Goal: Transaction & Acquisition: Purchase product/service

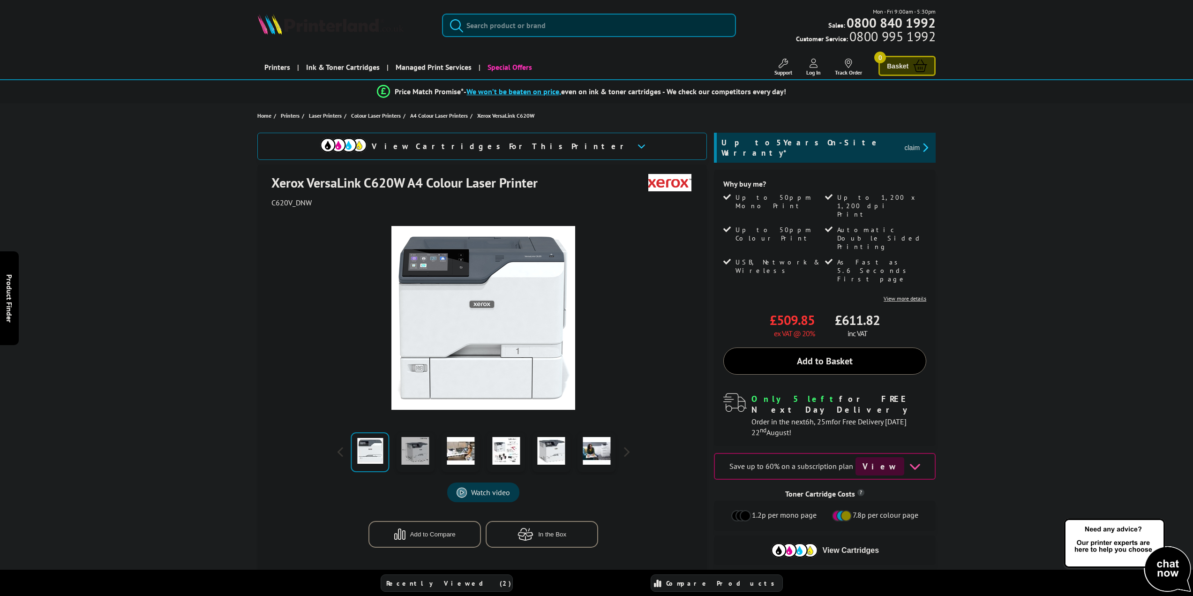
click at [414, 447] on link at bounding box center [415, 452] width 38 height 40
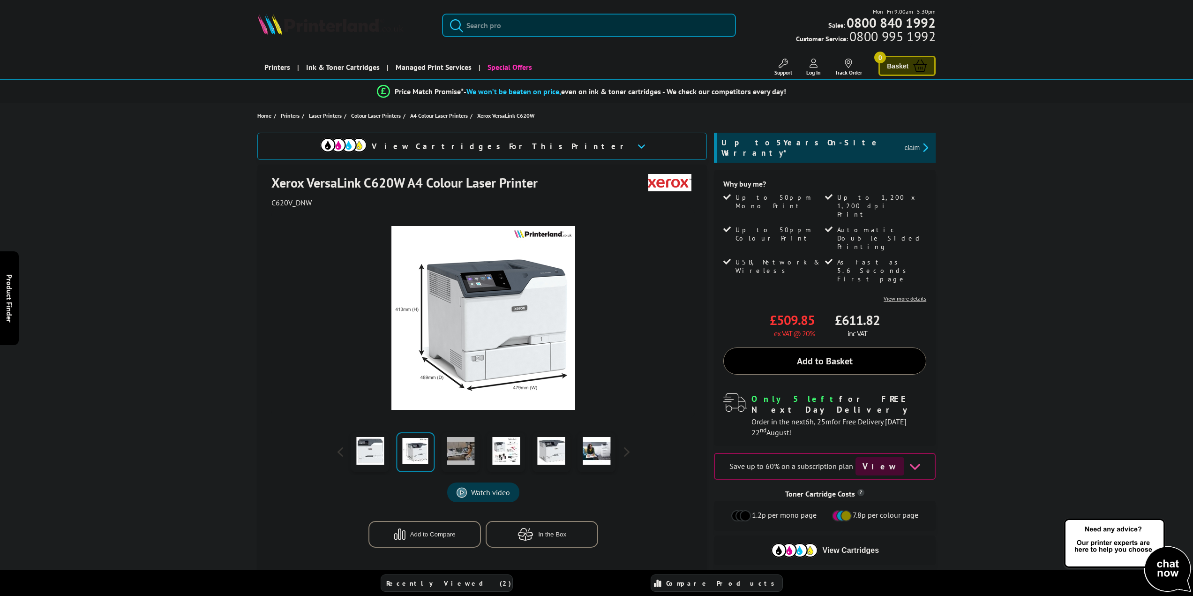
click at [467, 452] on link at bounding box center [461, 452] width 38 height 40
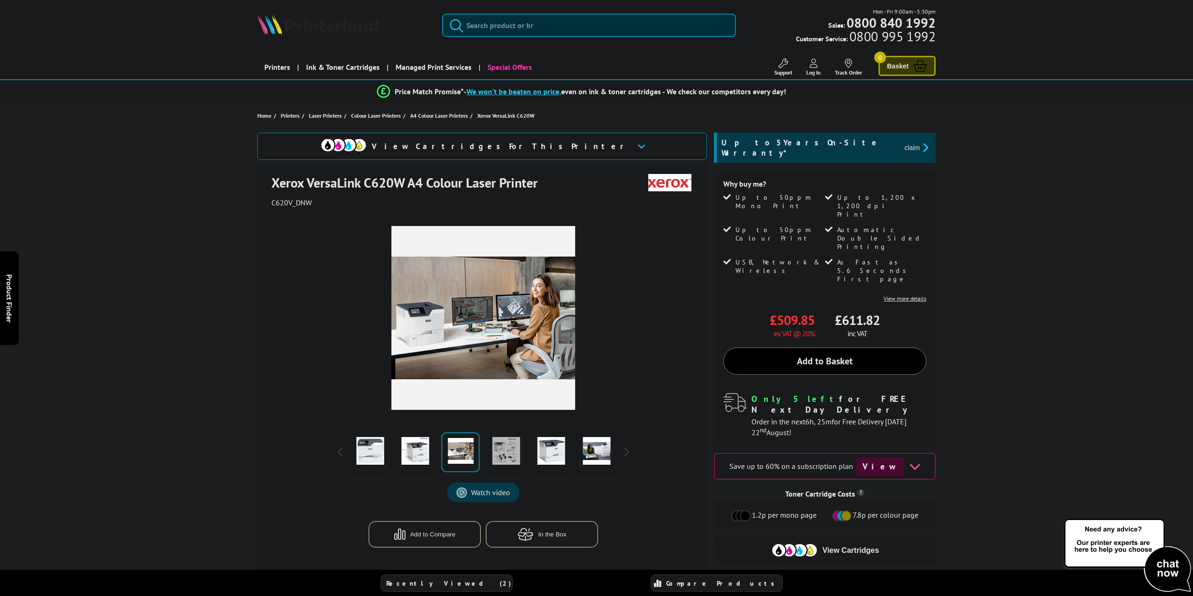
click at [503, 448] on link at bounding box center [506, 452] width 38 height 40
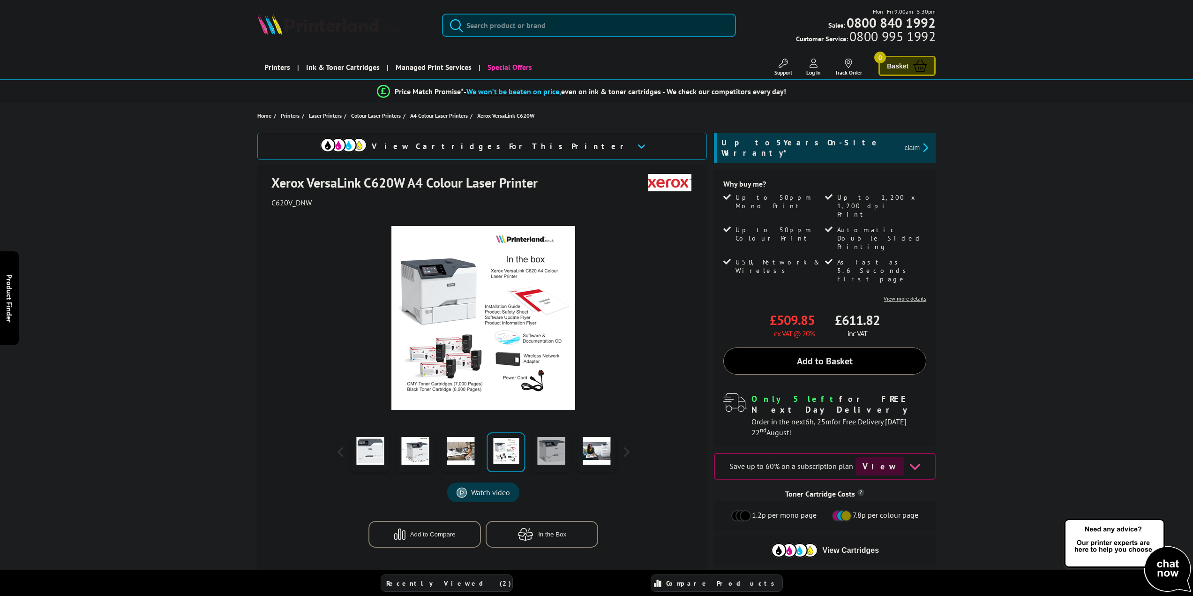
click at [549, 446] on link at bounding box center [551, 452] width 38 height 40
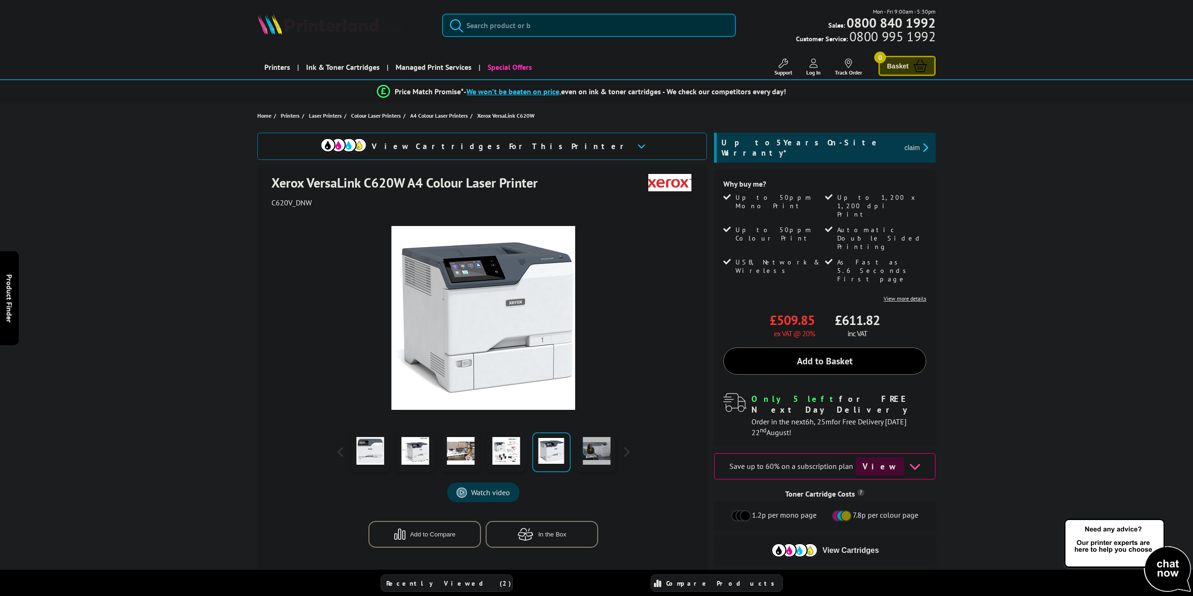
click at [592, 450] on link at bounding box center [597, 452] width 38 height 40
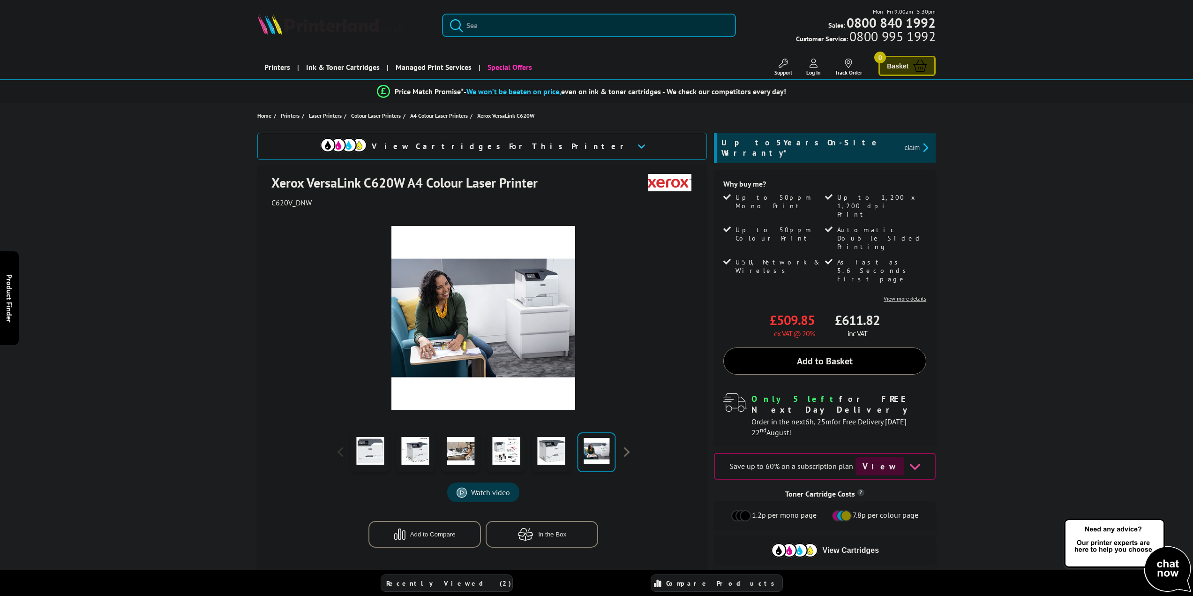
click at [626, 451] on button "button" at bounding box center [626, 452] width 14 height 14
click at [783, 193] on span "Up to 50ppm Mono Print" at bounding box center [779, 201] width 87 height 17
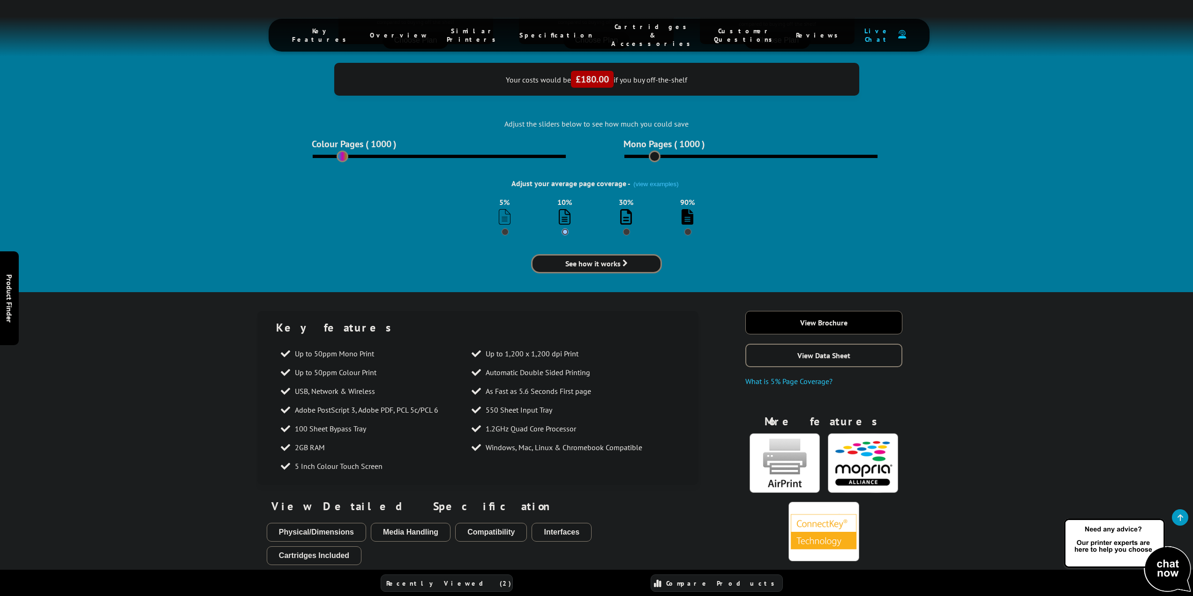
scroll to position [844, 0]
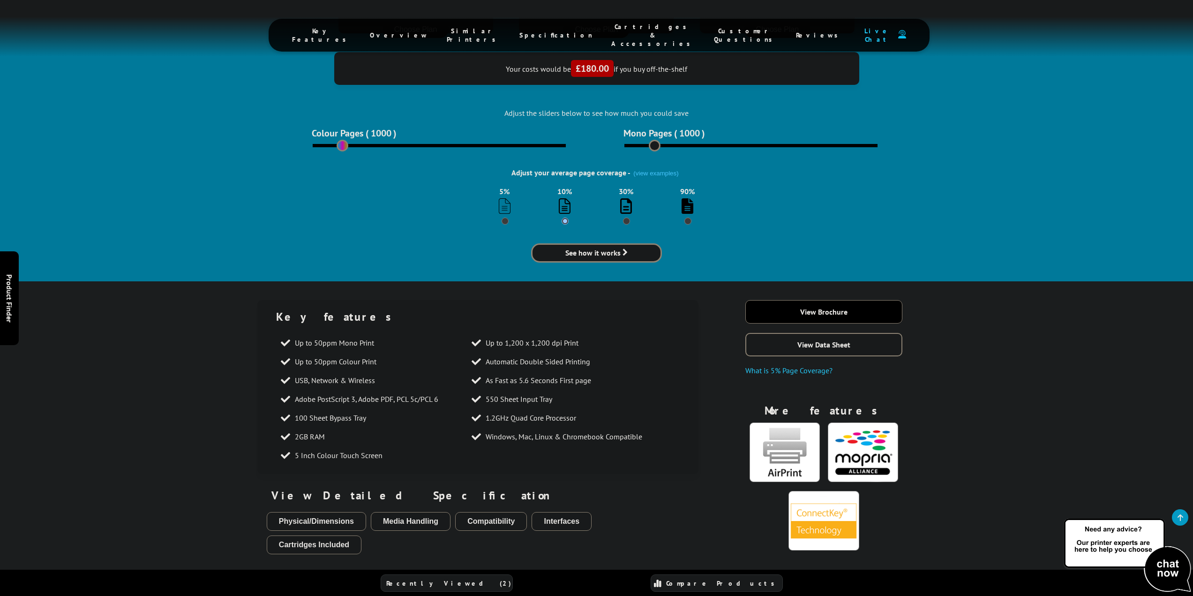
click at [604, 390] on li "550 Sheet Input Tray" at bounding box center [562, 399] width 191 height 19
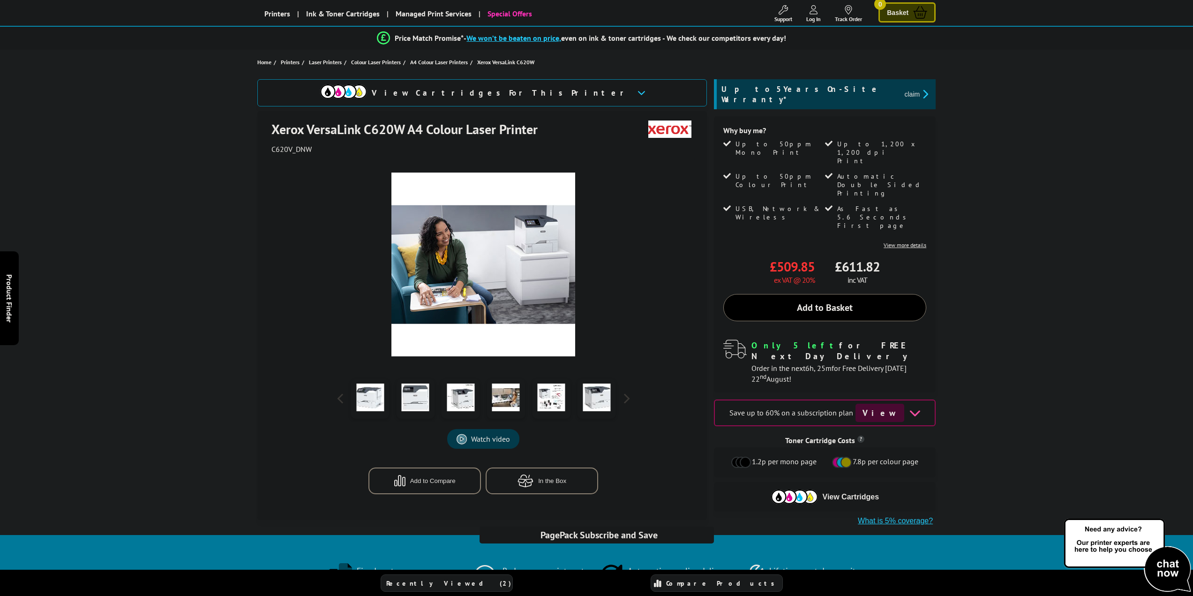
scroll to position [0, 0]
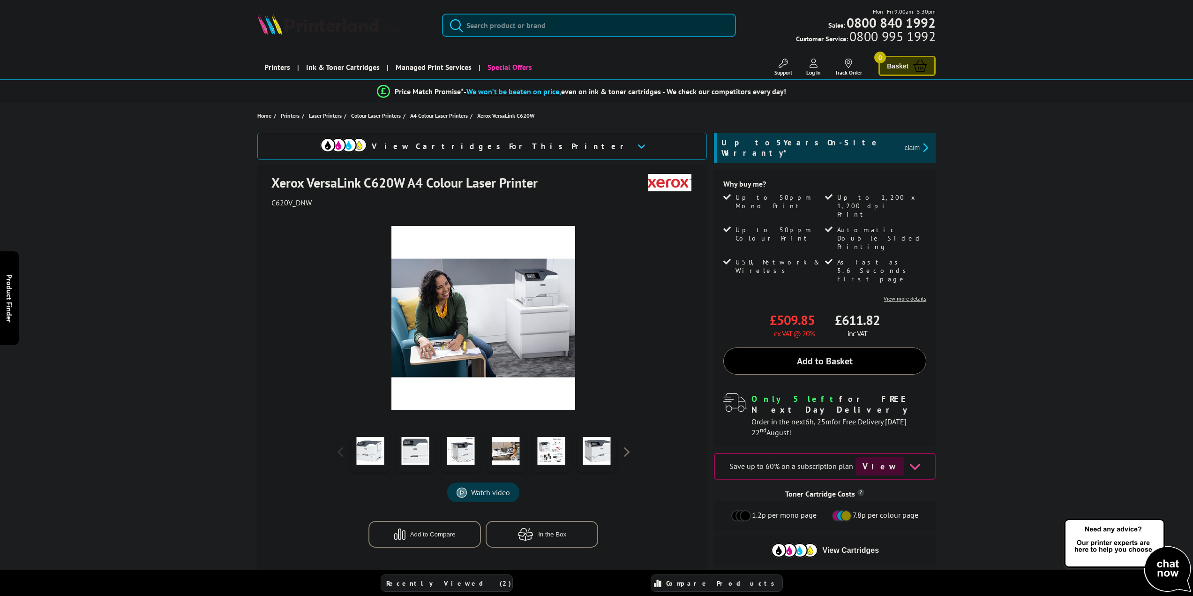
click at [630, 450] on button "button" at bounding box center [626, 452] width 14 height 14
click at [630, 451] on button "button" at bounding box center [626, 452] width 14 height 14
click at [460, 184] on h1 "Xerox VersaLink C620W A4 Colour Laser Printer" at bounding box center [409, 182] width 276 height 17
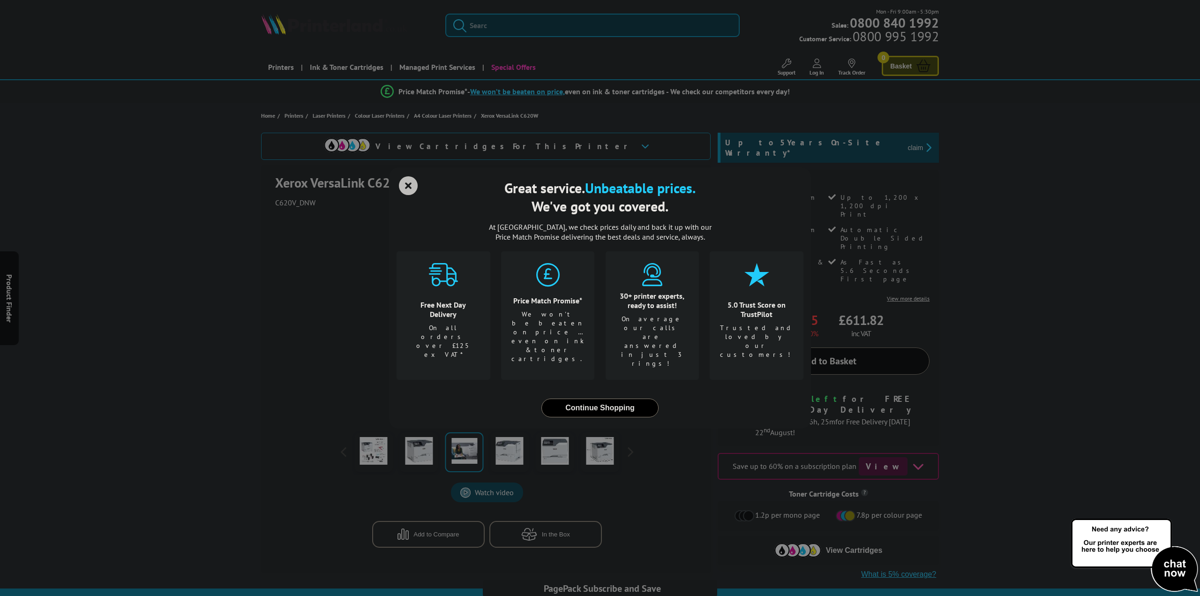
click at [407, 195] on icon "close modal" at bounding box center [408, 185] width 19 height 19
